Goal: Information Seeking & Learning: Compare options

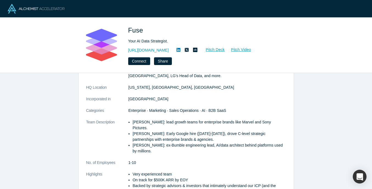
scroll to position [64, 0]
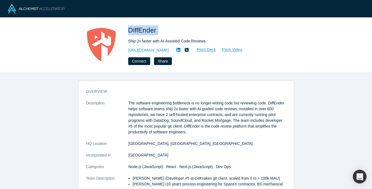
drag, startPoint x: 159, startPoint y: 28, endPoint x: 129, endPoint y: 30, distance: 30.3
click at [129, 30] on h1 "DiffEnder" at bounding box center [205, 30] width 154 height 10
copy span "DiffEnder"
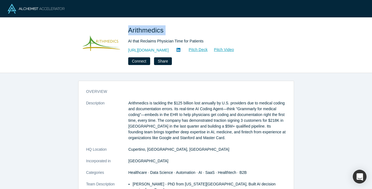
drag, startPoint x: 168, startPoint y: 33, endPoint x: 128, endPoint y: 32, distance: 40.1
click at [128, 32] on div "Arithmedics AI that Reclaims Physician Time for Patients [URL][DOMAIN_NAME] Pit…" at bounding box center [186, 45] width 216 height 40
copy span "Arithmedics"
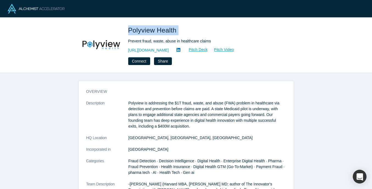
drag, startPoint x: 167, startPoint y: 28, endPoint x: 128, endPoint y: 28, distance: 38.5
click at [128, 28] on span "Polyview Health" at bounding box center [153, 29] width 50 height 7
